Goal: Task Accomplishment & Management: Manage account settings

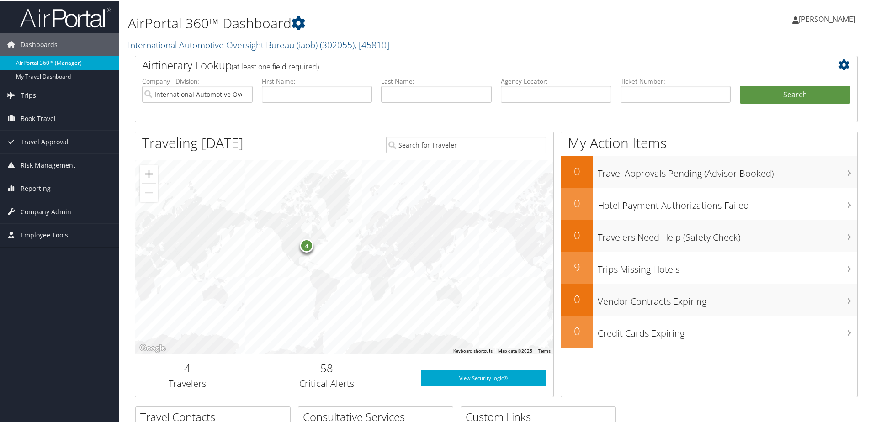
click at [41, 61] on link "AirPortal 360™ (Manager)" at bounding box center [59, 62] width 119 height 14
click at [41, 120] on span "Book Travel" at bounding box center [38, 117] width 35 height 23
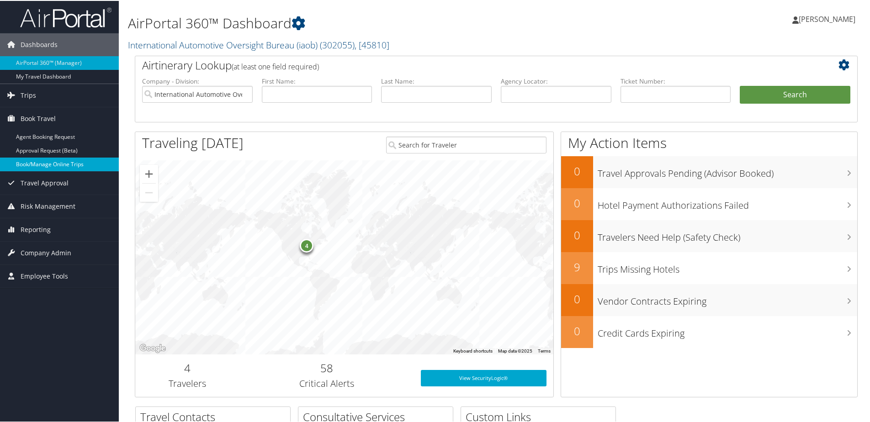
click at [65, 165] on link "Book/Manage Online Trips" at bounding box center [59, 164] width 119 height 14
click at [307, 98] on input "text" at bounding box center [317, 93] width 111 height 17
type input "james"
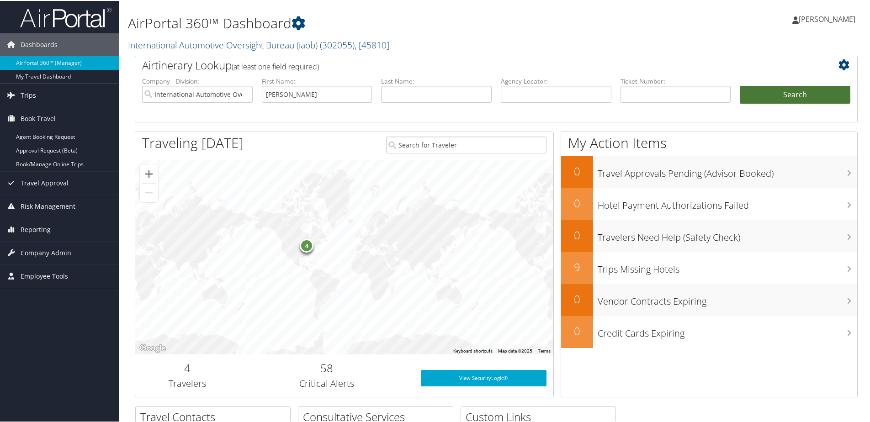
click at [768, 96] on button "Search" at bounding box center [795, 94] width 111 height 18
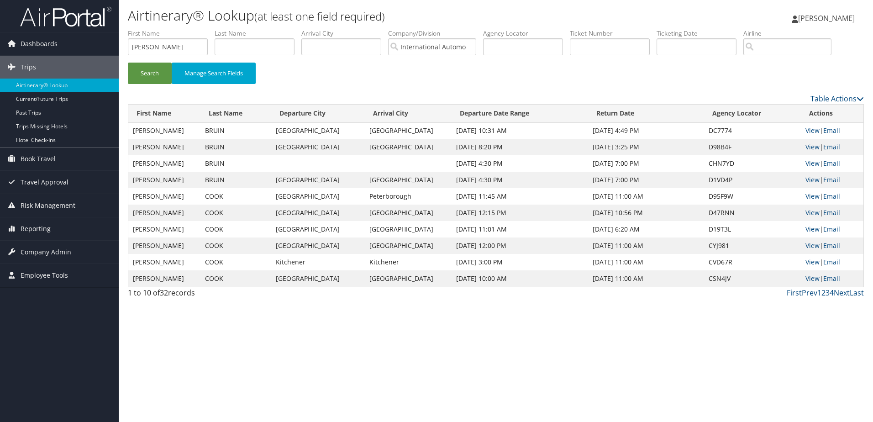
click at [814, 21] on span "Kelly Gayeski" at bounding box center [827, 18] width 57 height 10
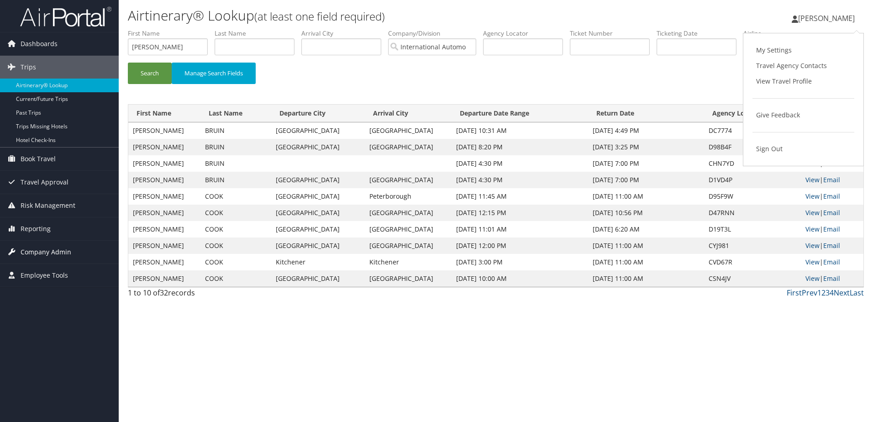
click at [52, 247] on span "Company Admin" at bounding box center [46, 252] width 51 height 23
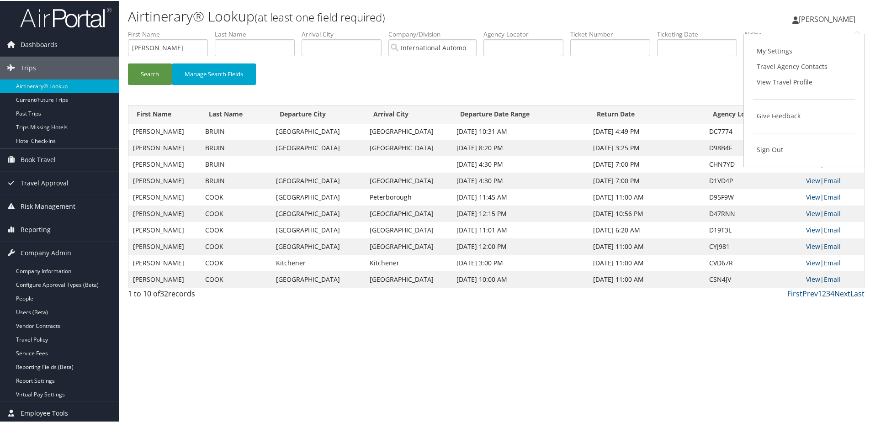
click at [210, 402] on div "Airtinerary® Lookup (at least one field required) Kelly Gayeski Kelly Gayeski M…" at bounding box center [496, 211] width 755 height 422
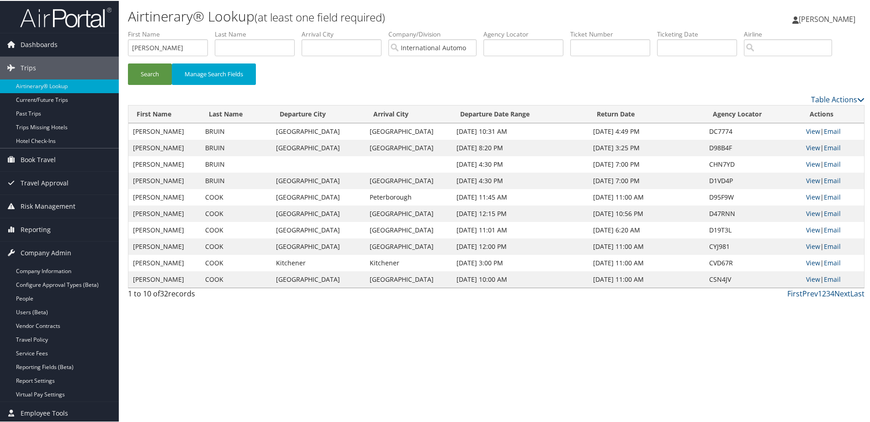
scroll to position [2, 0]
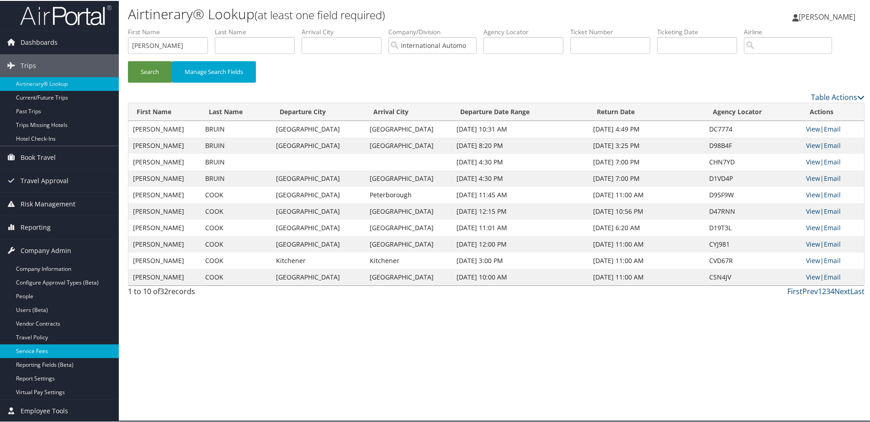
click at [35, 348] on link "Service Fees" at bounding box center [59, 351] width 119 height 14
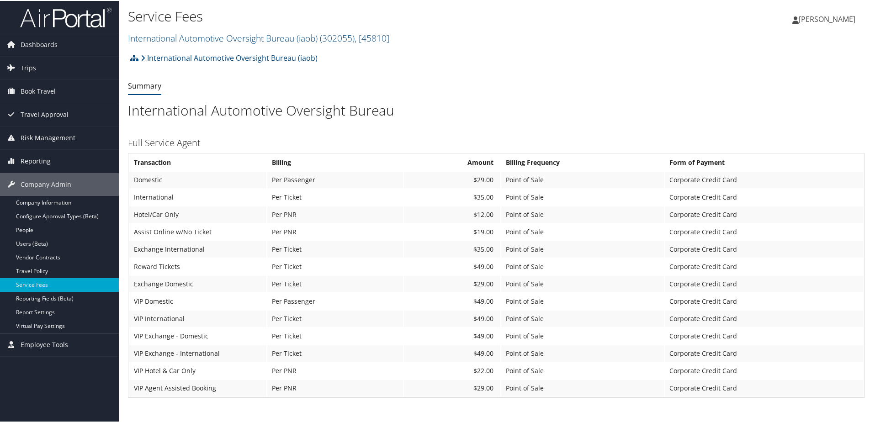
click at [35, 348] on span "Employee Tools" at bounding box center [45, 344] width 48 height 23
click at [36, 343] on span "Employee Tools" at bounding box center [45, 344] width 48 height 23
click at [25, 241] on link "Users (Beta)" at bounding box center [59, 243] width 119 height 14
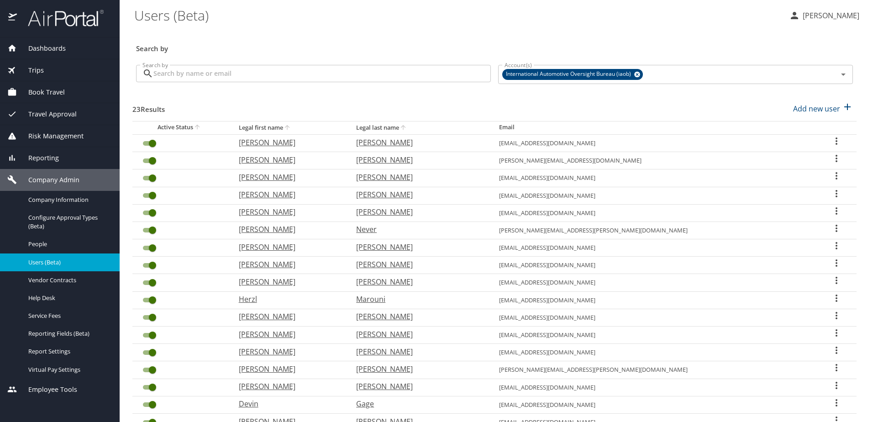
click at [280, 74] on input "Search by" at bounding box center [322, 73] width 338 height 17
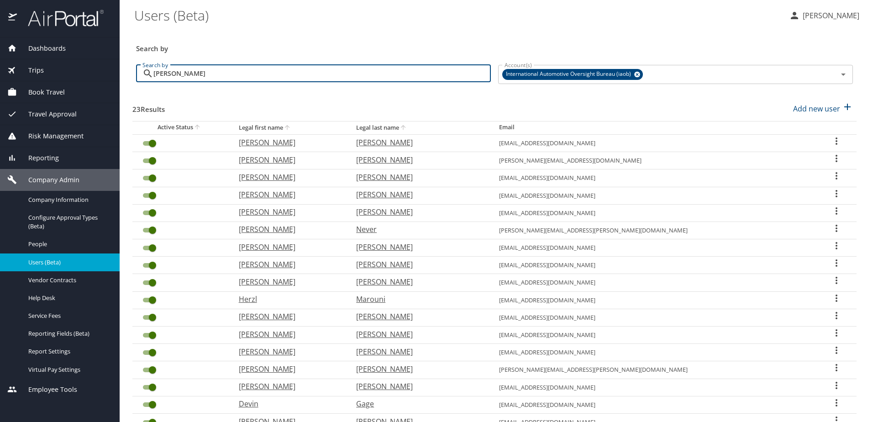
type input "[PERSON_NAME]"
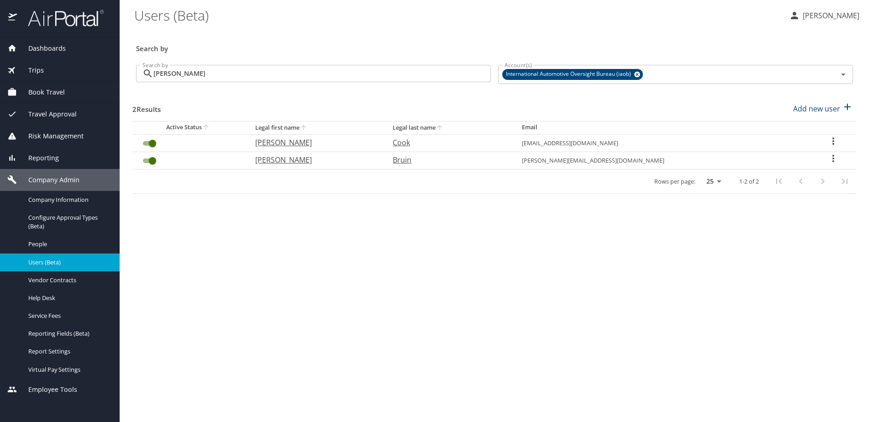
click at [300, 161] on p "[PERSON_NAME]" at bounding box center [314, 159] width 119 height 11
select select "US"
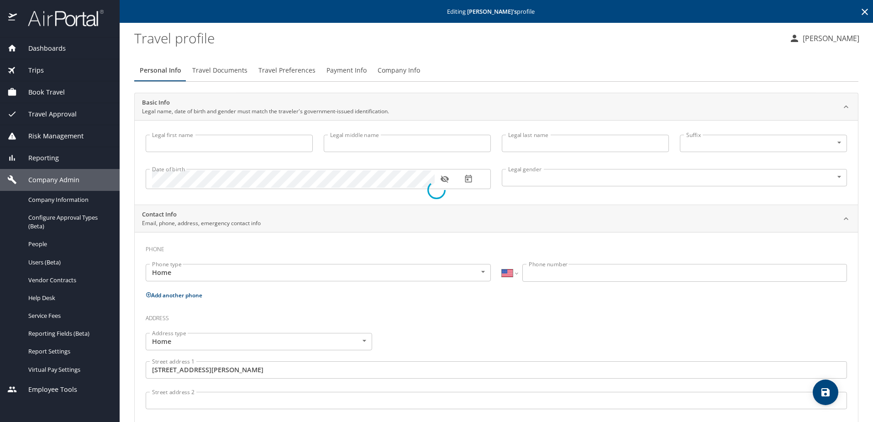
type input "[PERSON_NAME]"
type input "Bruin"
type input "[DEMOGRAPHIC_DATA]"
type input "[PERSON_NAME]"
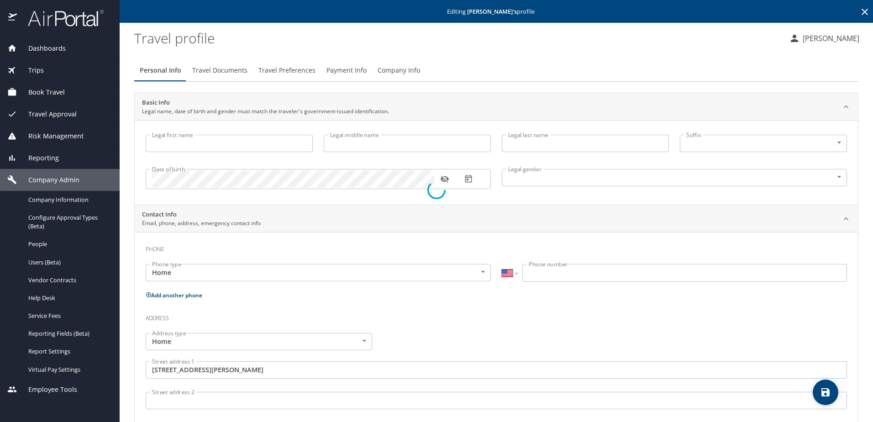
type input "Bruin"
select select "SC"
type input "4 216 451"
type input "[GEOGRAPHIC_DATA]"
type input "[US_STATE]"
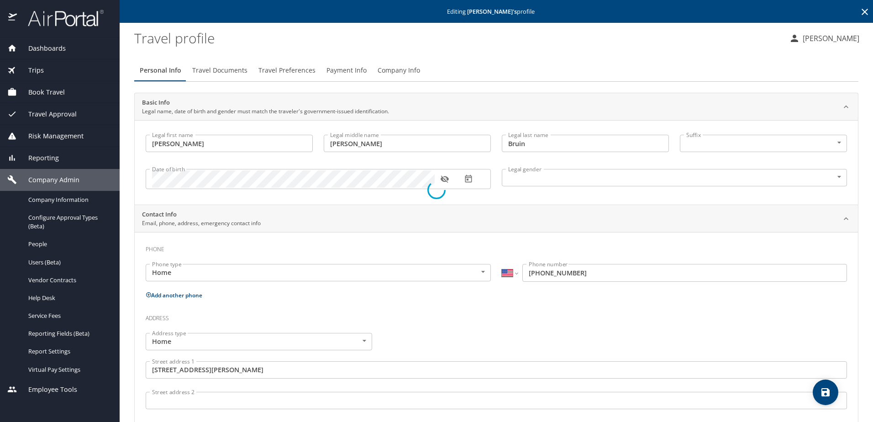
type input "[GEOGRAPHIC_DATA]"
type input "[US_STATE]"
type input "[GEOGRAPHIC_DATA]"
type input "[US_STATE]"
select select "US"
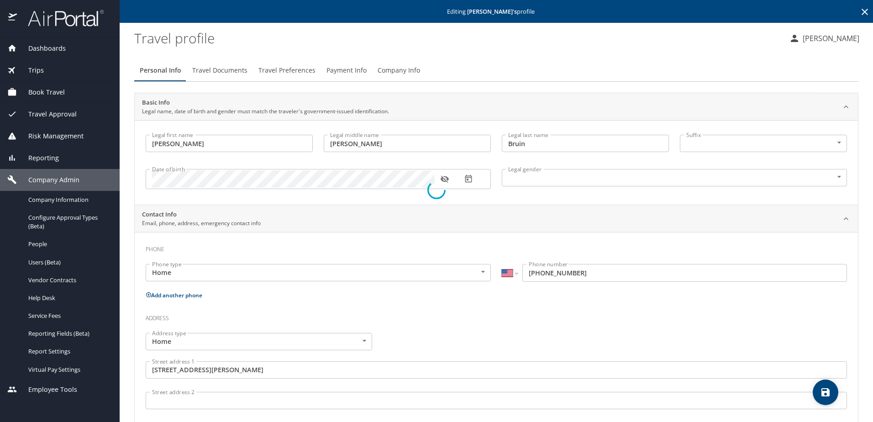
select select "SC"
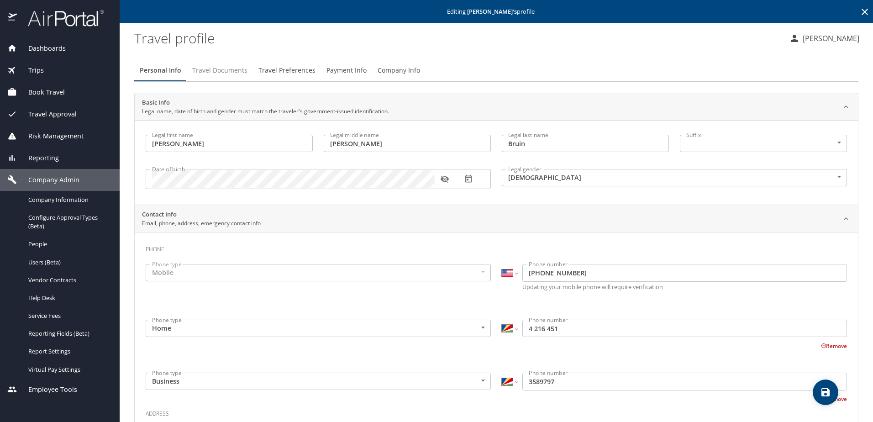
click at [215, 62] on button "Travel Documents" at bounding box center [220, 70] width 66 height 22
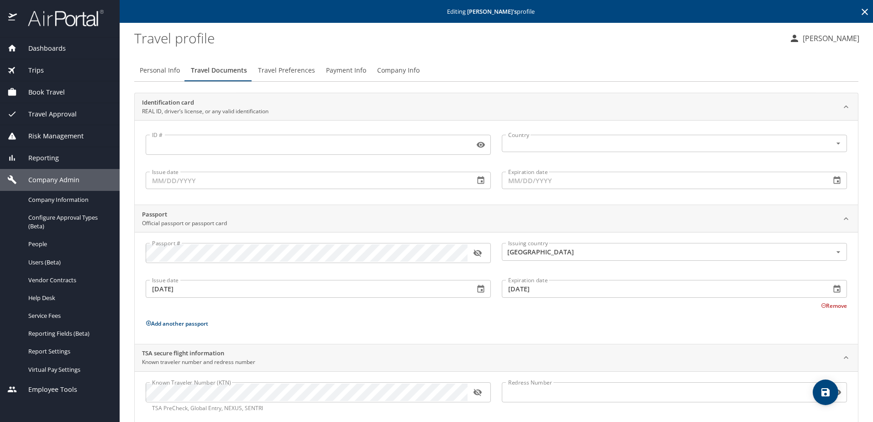
scroll to position [18, 0]
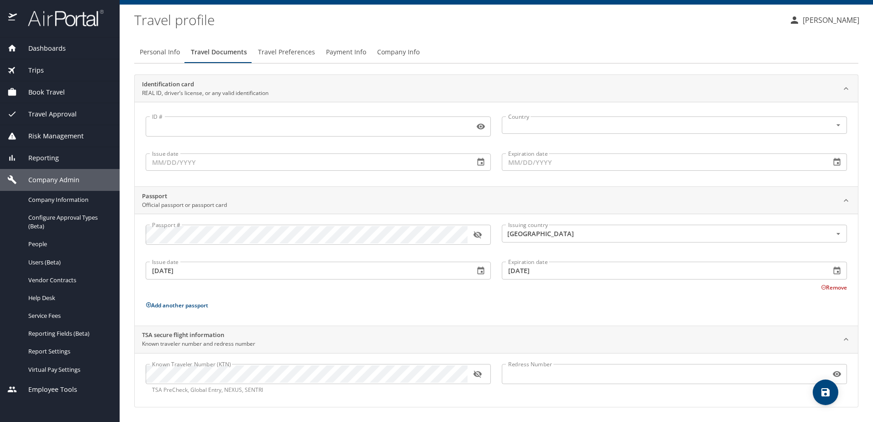
click at [283, 53] on span "Travel Preferences" at bounding box center [286, 52] width 57 height 11
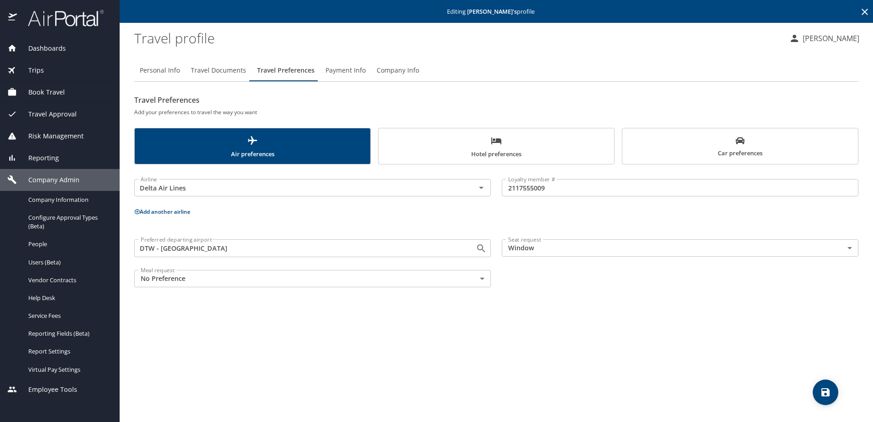
scroll to position [0, 0]
click at [476, 135] on span "Hotel preferences" at bounding box center [496, 147] width 225 height 24
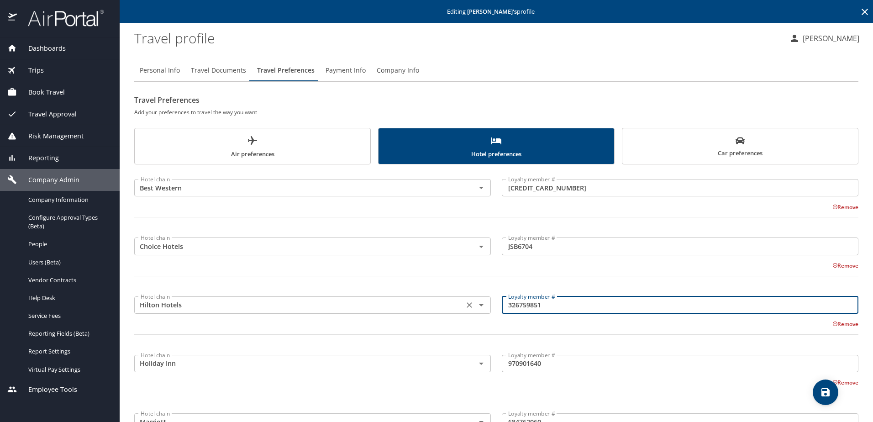
drag, startPoint x: 555, startPoint y: 305, endPoint x: 483, endPoint y: 311, distance: 71.5
click at [483, 311] on div "Hotel chain Hilton Hotels Hotel chain Loyalty member # 326759851 Loyalty member…" at bounding box center [496, 319] width 735 height 64
